Goal: Check status

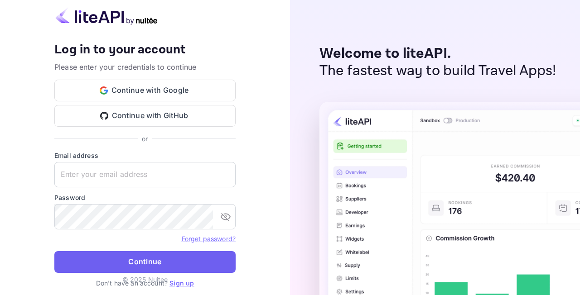
type input "[EMAIL_ADDRESS][DOMAIN_NAME]"
click at [149, 260] on button "Continue" at bounding box center [144, 262] width 181 height 22
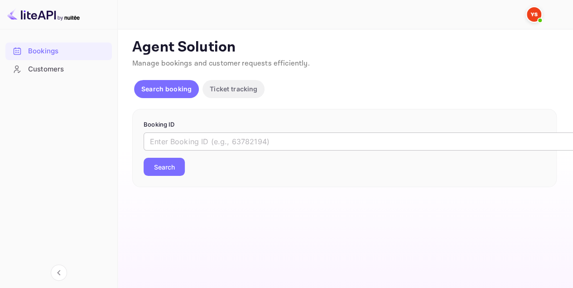
click at [201, 143] on input "text" at bounding box center [370, 142] width 453 height 18
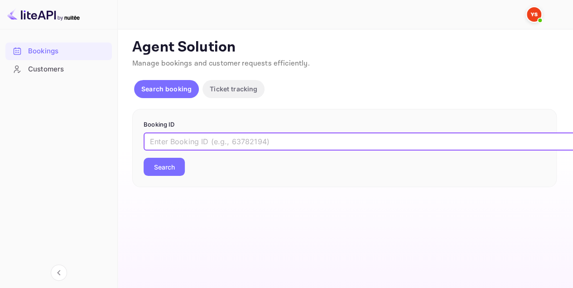
paste input "9373882"
type input "9373882"
click at [168, 166] on button "Search" at bounding box center [164, 167] width 41 height 18
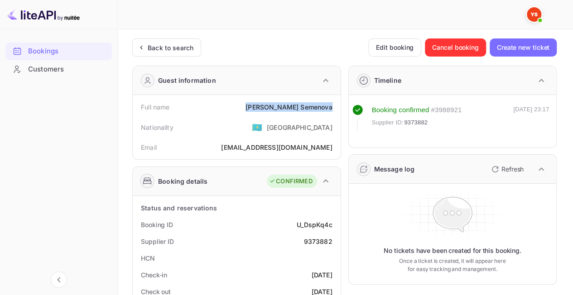
drag, startPoint x: 279, startPoint y: 109, endPoint x: 333, endPoint y: 111, distance: 53.5
click at [333, 111] on div "Full name [PERSON_NAME]" at bounding box center [236, 107] width 201 height 17
copy div "[PERSON_NAME]"
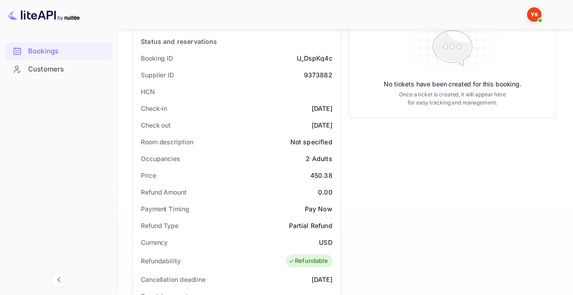
scroll to position [181, 0]
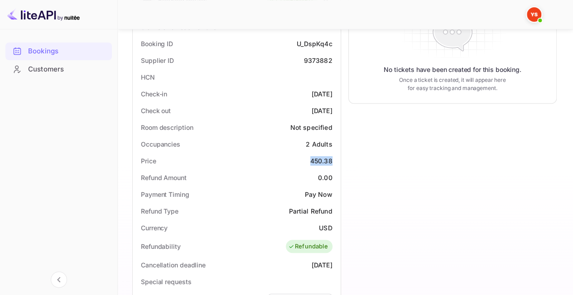
drag, startPoint x: 306, startPoint y: 161, endPoint x: 331, endPoint y: 160, distance: 24.9
click at [331, 160] on div "Price 450.38" at bounding box center [236, 161] width 201 height 17
copy div "450.38"
